Goal: Book appointment/travel/reservation

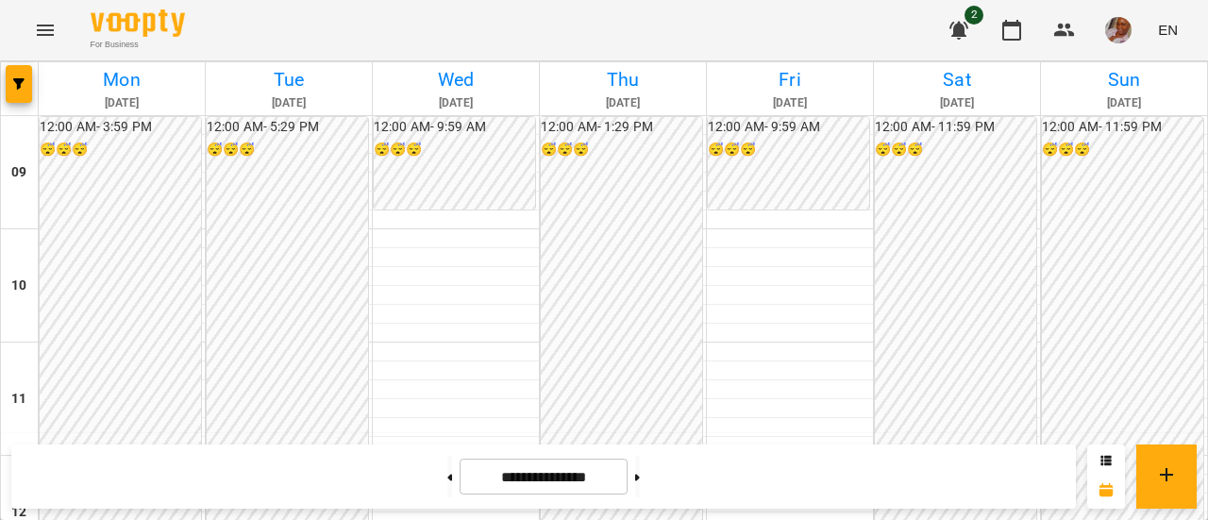
scroll to position [1264, 0]
click at [640, 473] on button at bounding box center [637, 477] width 5 height 42
type input "**********"
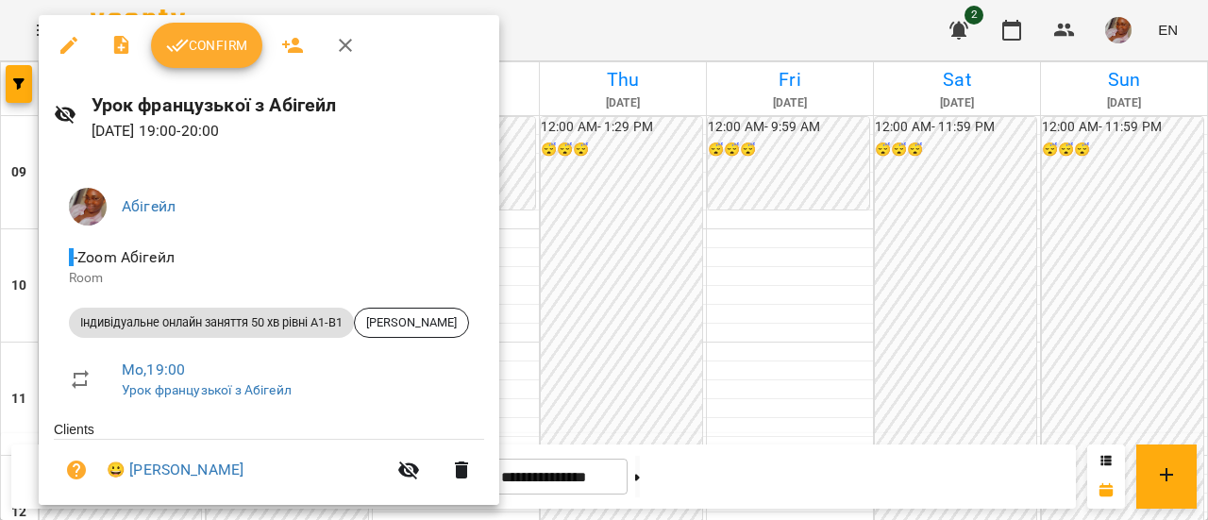
click at [199, 48] on span "Confirm" at bounding box center [206, 45] width 81 height 23
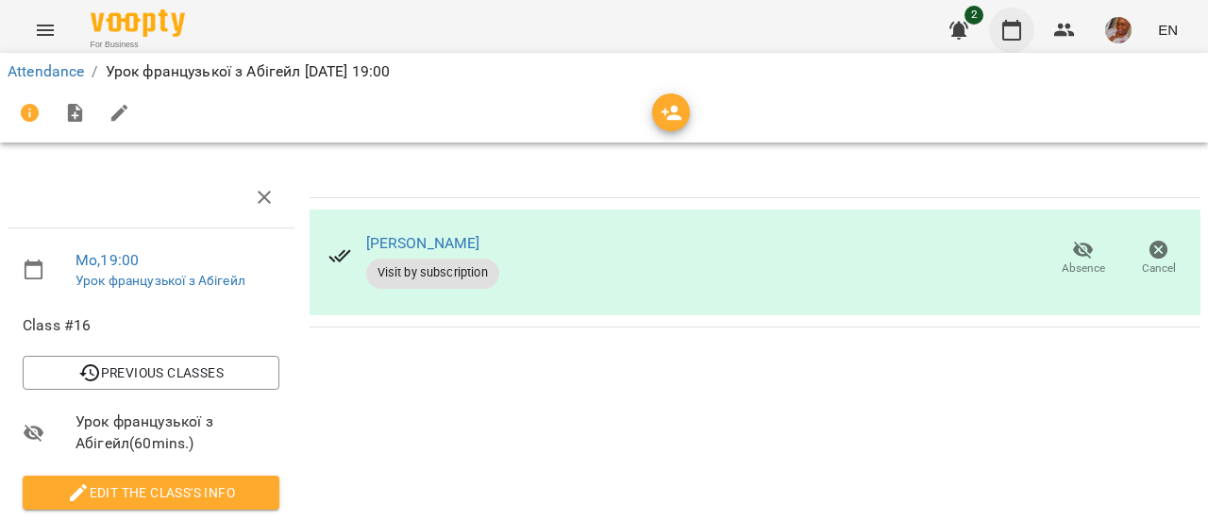
click at [1021, 32] on icon "button" at bounding box center [1011, 30] width 19 height 21
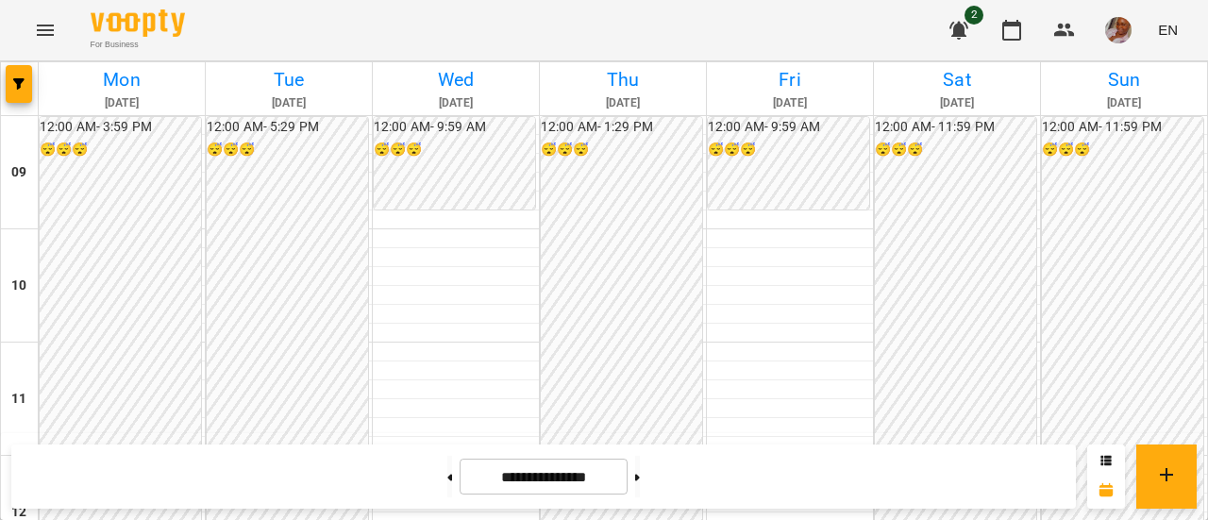
scroll to position [1038, 0]
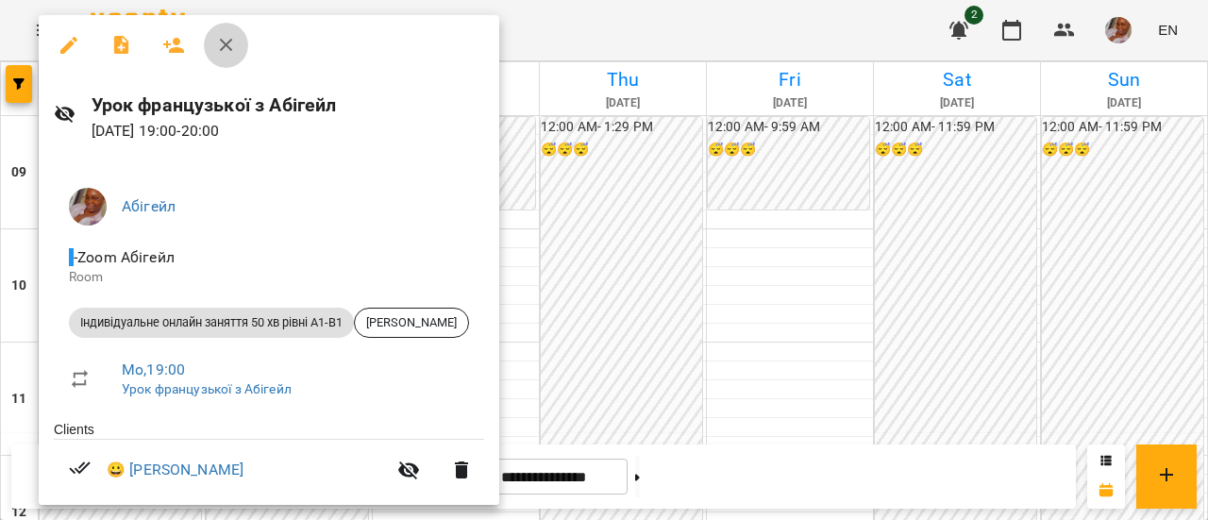
click at [215, 44] on icon "button" at bounding box center [226, 45] width 23 height 23
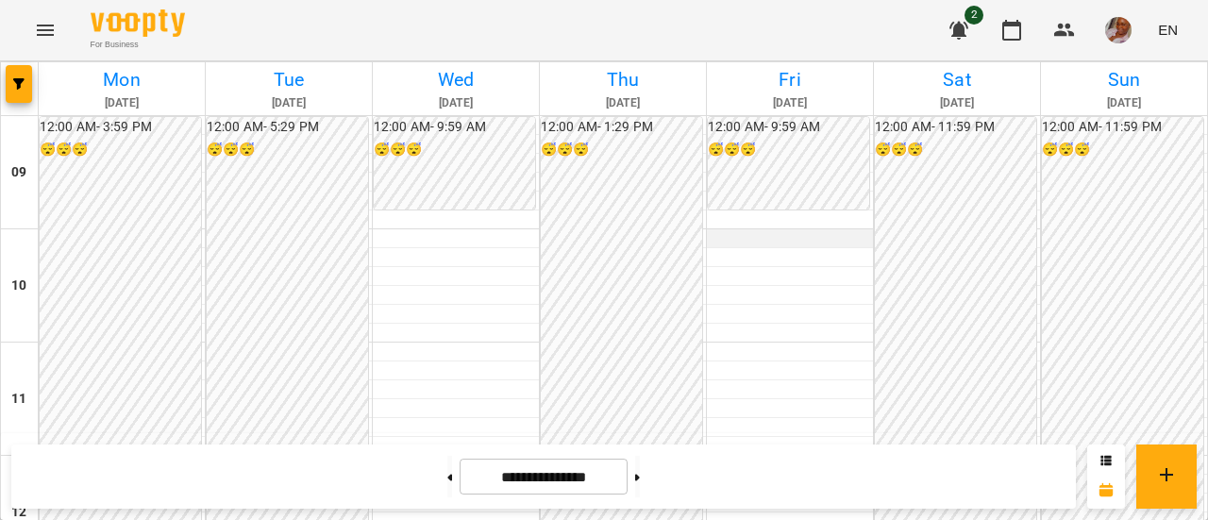
scroll to position [0, 0]
